Goal: Information Seeking & Learning: Learn about a topic

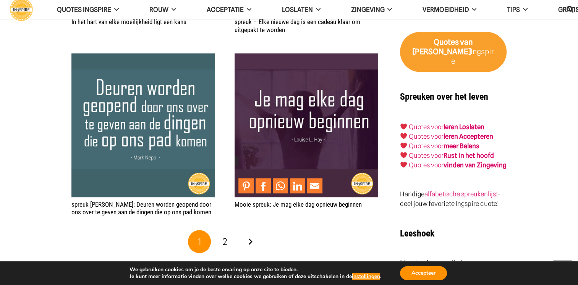
scroll to position [1491, 0]
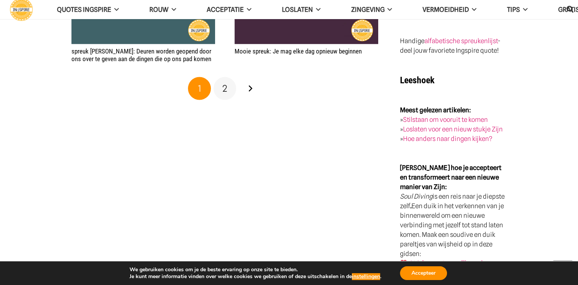
click at [226, 91] on span "2" at bounding box center [224, 88] width 5 height 11
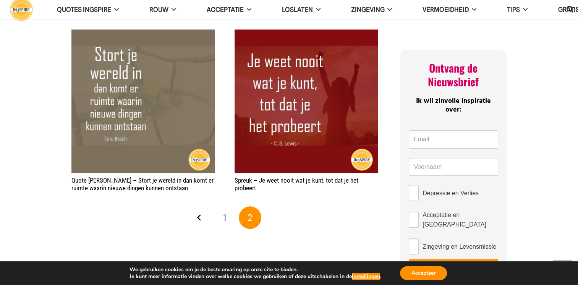
scroll to position [421, 0]
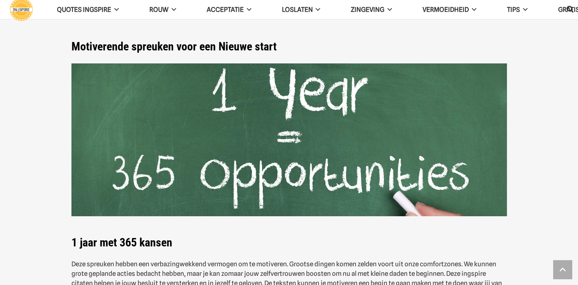
scroll to position [1491, 0]
